Goal: Check status: Check status

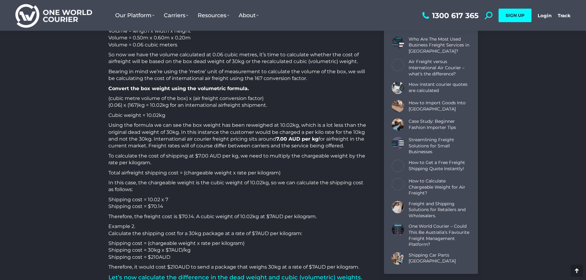
scroll to position [339, 0]
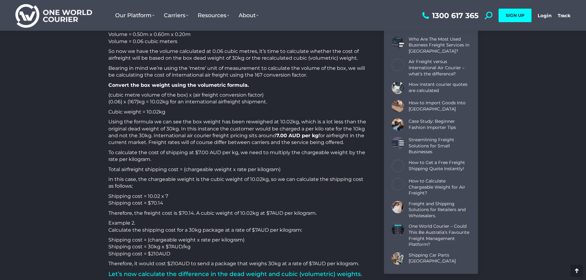
click at [244, 116] on p "Cubic weight = 10.02kg" at bounding box center [238, 112] width 260 height 7
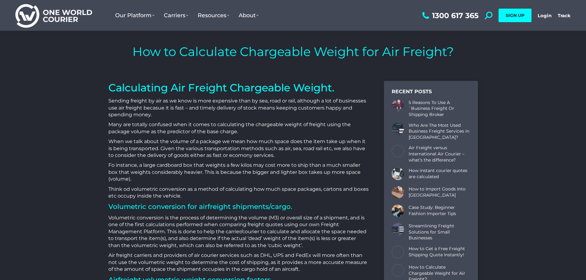
scroll to position [0, 0]
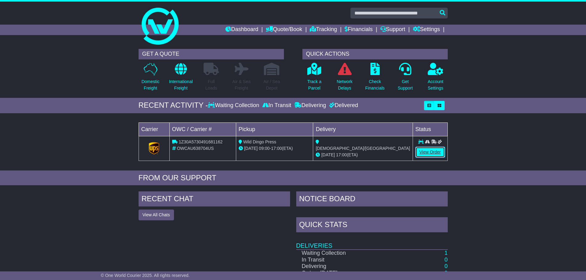
click at [435, 155] on link "View Order" at bounding box center [431, 152] width 30 height 11
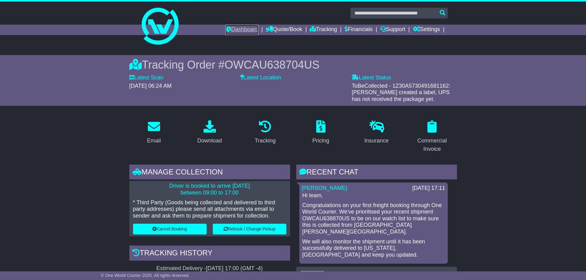
click at [226, 27] on link "Dashboard" at bounding box center [242, 30] width 33 height 10
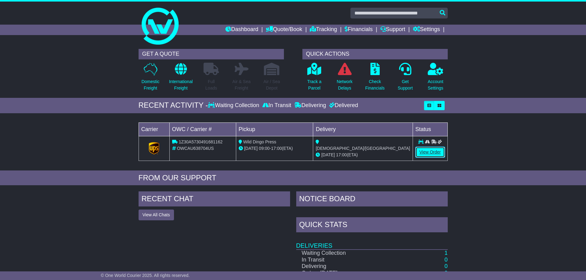
click at [426, 152] on link "View Order" at bounding box center [431, 152] width 30 height 11
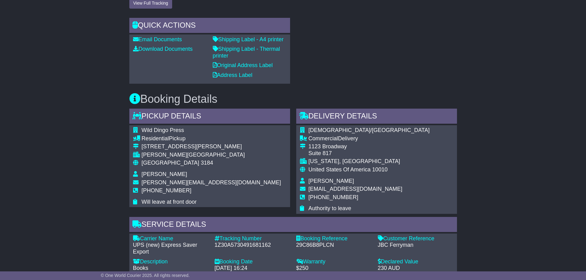
scroll to position [339, 0]
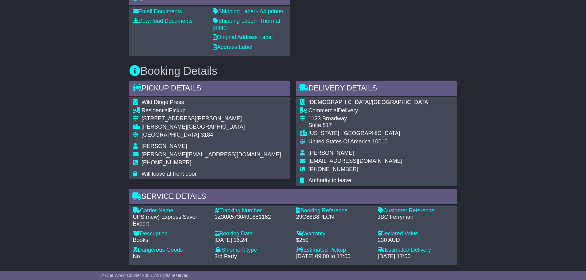
click at [168, 101] on span "Wild Dingo Press" at bounding box center [163, 102] width 43 height 6
copy tbody "Wild Dingo Press"
click at [465, 95] on div "Email Download Tracking Pricing Insurance" at bounding box center [293, 151] width 586 height 751
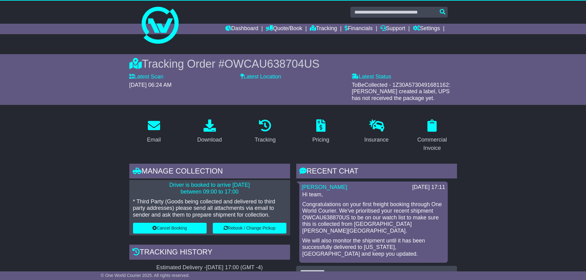
scroll to position [0, 0]
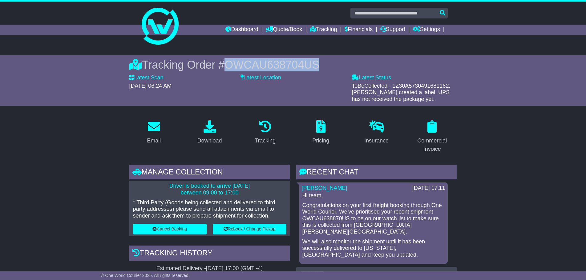
drag, startPoint x: 345, startPoint y: 63, endPoint x: 228, endPoint y: 62, distance: 116.5
click at [228, 62] on div "Tracking Order # OWCAU638704US" at bounding box center [293, 64] width 328 height 13
copy span "OWCAU638704US"
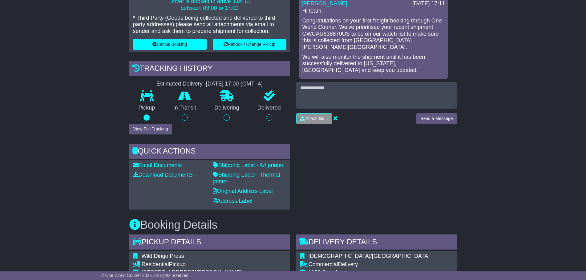
click at [360, 171] on div "RECENT CHAT Loading... No messages Jemma Cruise 26 Aug 2025 17:11 Hi team, Cong…" at bounding box center [376, 95] width 167 height 230
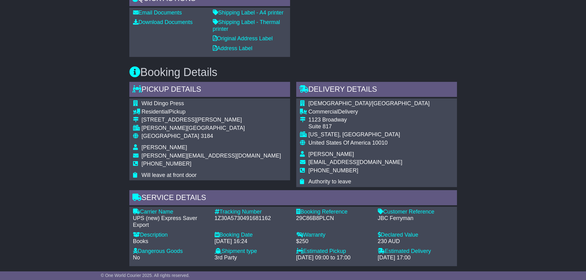
scroll to position [339, 0]
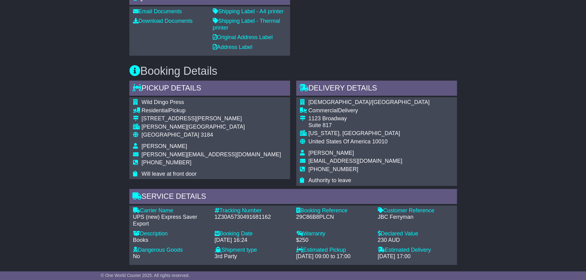
drag, startPoint x: 434, startPoint y: 258, endPoint x: 377, endPoint y: 257, distance: 56.4
click at [377, 257] on div "Estimated Delivery - 29 Aug 2025 - 17:00" at bounding box center [416, 253] width 82 height 13
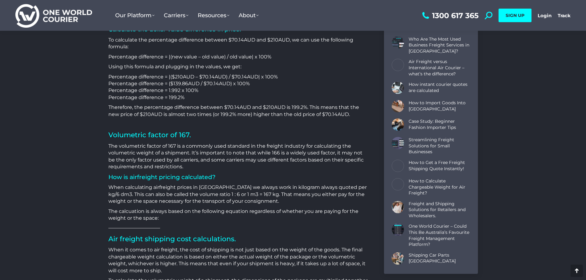
scroll to position [801, 0]
